Goal: Task Accomplishment & Management: Manage account settings

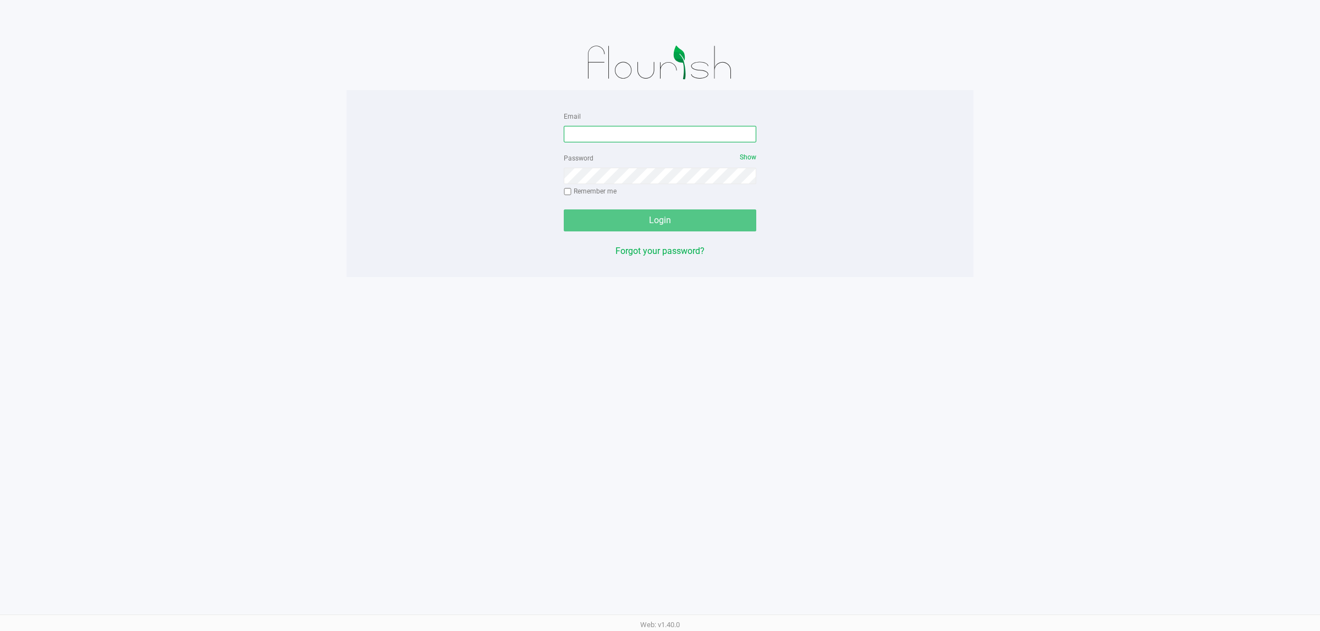
click at [613, 133] on input "Email" at bounding box center [660, 134] width 192 height 16
type input "[EMAIL_ADDRESS][DOMAIN_NAME]"
click at [564, 210] on button "Login" at bounding box center [660, 221] width 192 height 22
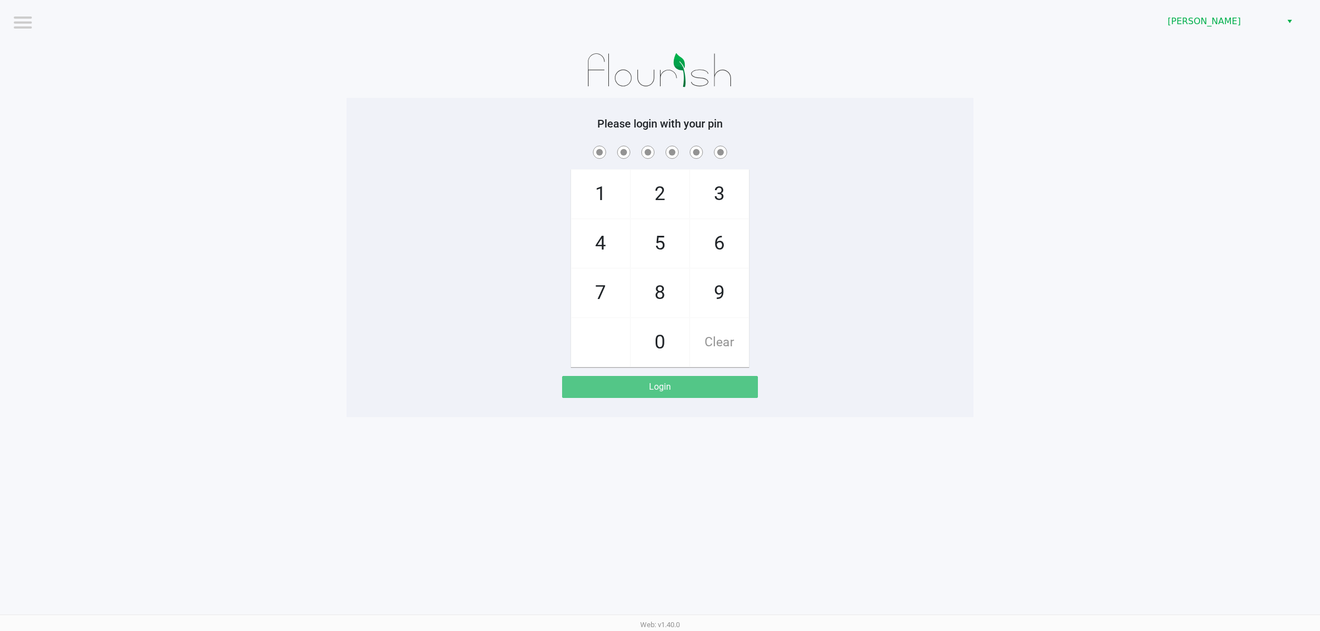
click at [916, 271] on div "1 4 7 2 5 8 0 3 6 9 Clear" at bounding box center [659, 256] width 627 height 224
checkbox input "true"
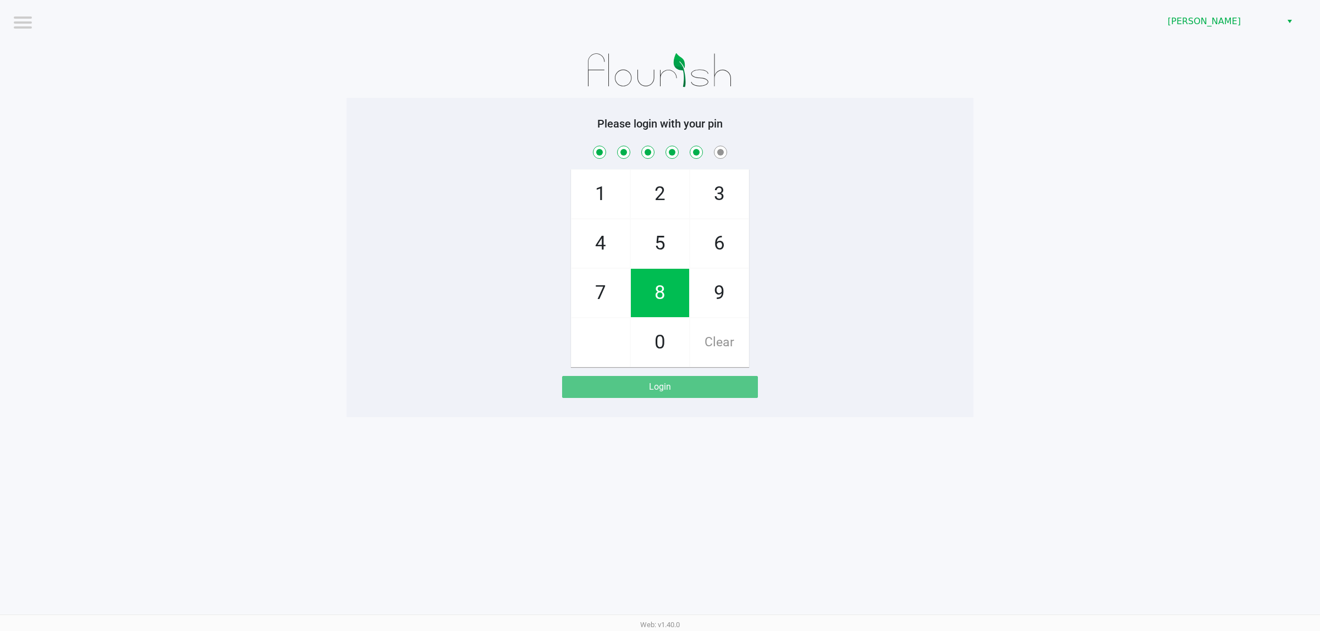
checkbox input "true"
